Goal: Navigation & Orientation: Find specific page/section

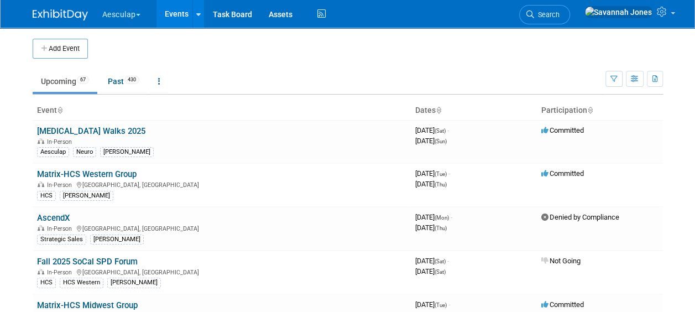
click at [132, 17] on button "Aesculap" at bounding box center [127, 12] width 53 height 24
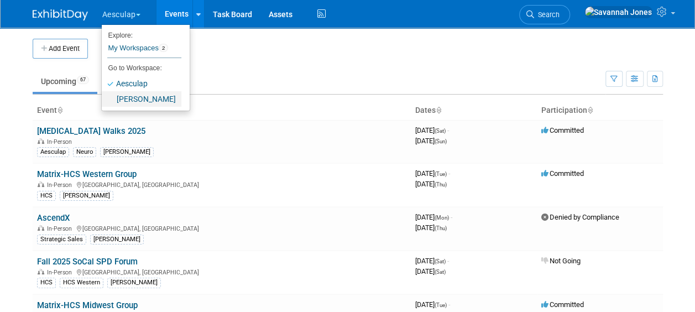
click at [136, 98] on link "[PERSON_NAME]" at bounding box center [142, 98] width 80 height 15
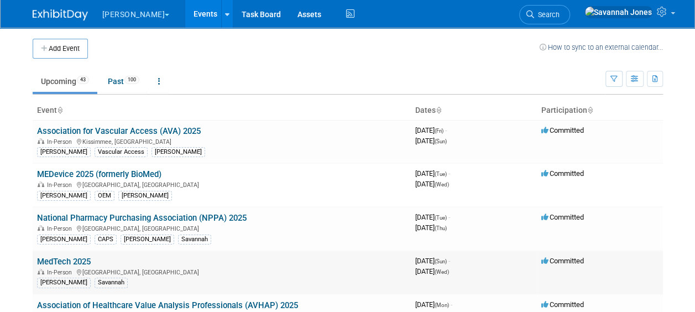
click at [81, 263] on link "MedTech 2025" at bounding box center [64, 261] width 54 height 10
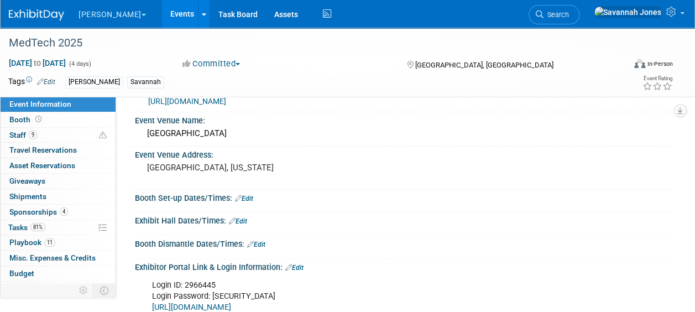
scroll to position [55, 0]
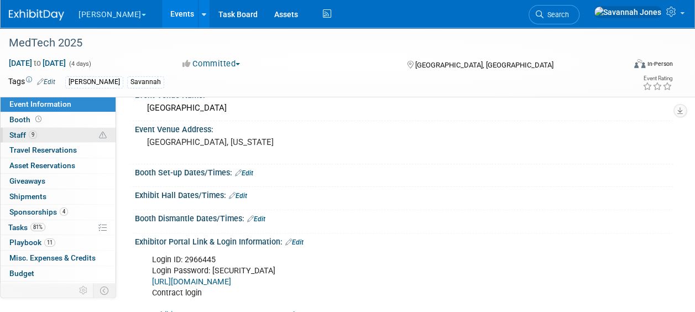
click at [52, 135] on link "9 Staff 9" at bounding box center [58, 135] width 115 height 15
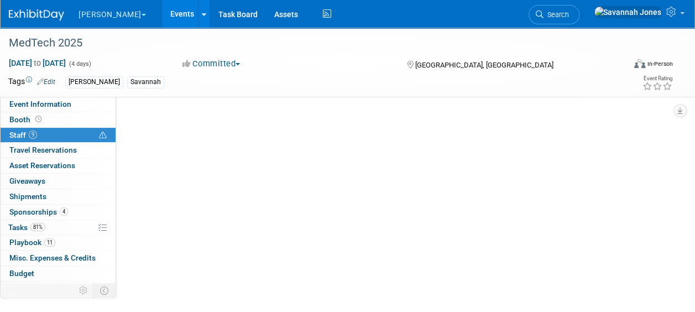
scroll to position [0, 0]
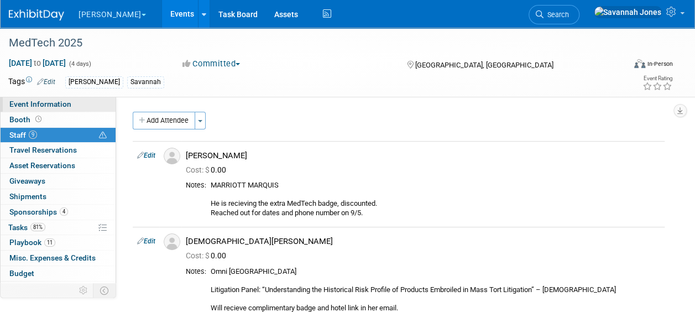
drag, startPoint x: 62, startPoint y: 103, endPoint x: 72, endPoint y: 106, distance: 9.8
click at [62, 103] on span "Event Information" at bounding box center [40, 103] width 62 height 9
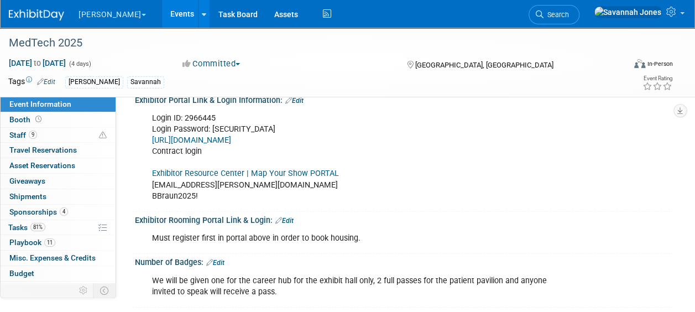
scroll to position [166, 0]
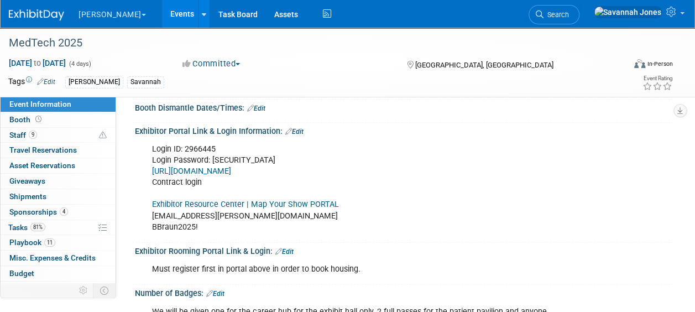
click at [229, 207] on link "Exhibitor Resource Center | Map Your Show PORTAL" at bounding box center [245, 204] width 187 height 9
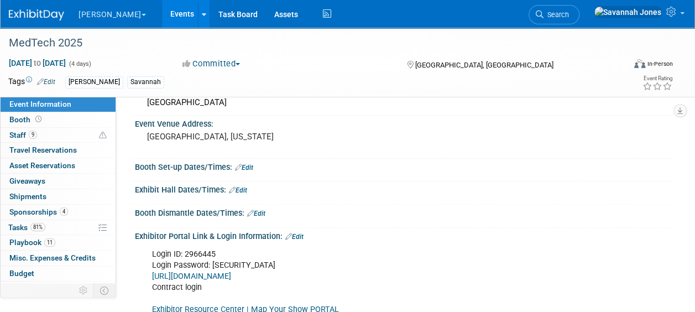
scroll to position [0, 0]
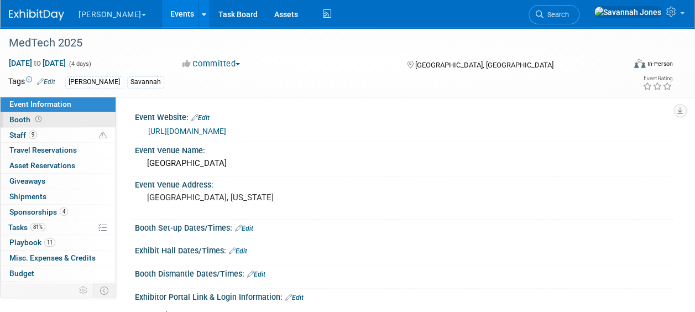
drag, startPoint x: 50, startPoint y: 118, endPoint x: 55, endPoint y: 119, distance: 5.6
click at [50, 118] on link "Booth" at bounding box center [58, 119] width 115 height 15
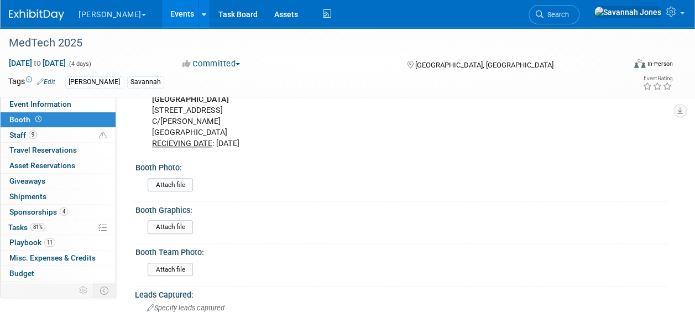
scroll to position [553, 0]
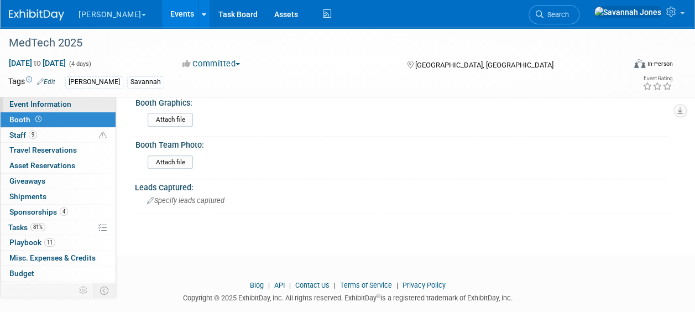
click at [83, 104] on link "Event Information" at bounding box center [58, 104] width 115 height 15
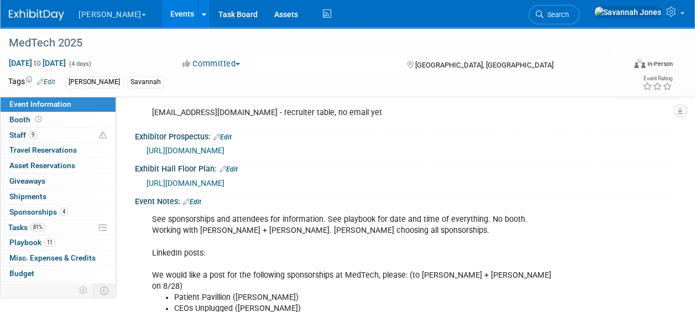
scroll to position [442, 0]
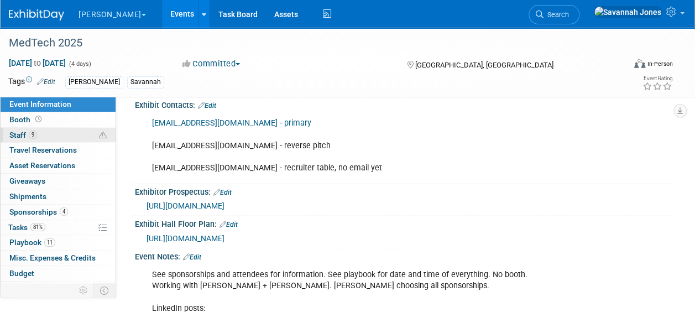
click at [70, 136] on link "9 Staff 9" at bounding box center [58, 135] width 115 height 15
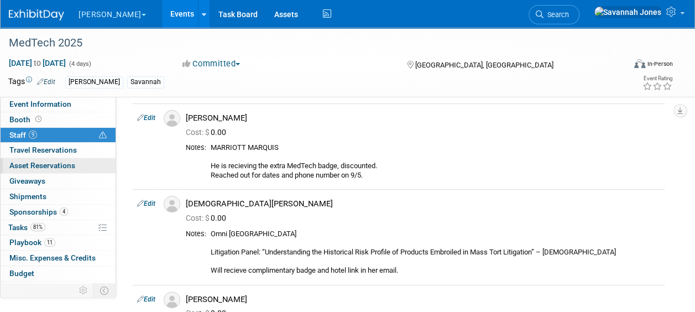
scroll to position [55, 0]
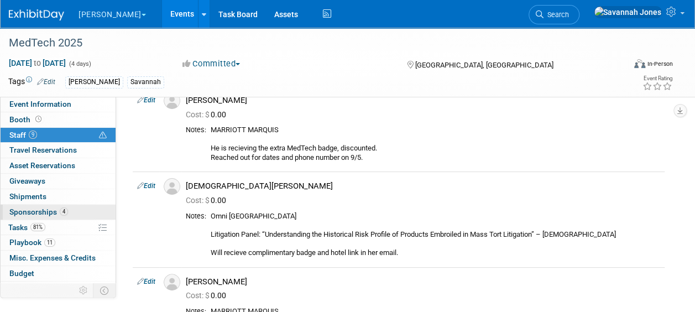
click at [71, 209] on link "4 Sponsorships 4" at bounding box center [58, 212] width 115 height 15
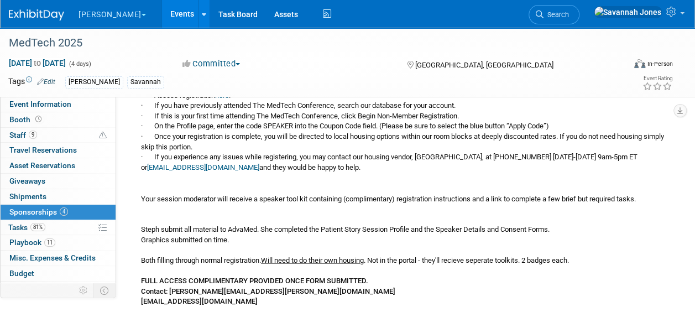
scroll to position [884, 0]
